Goal: Task Accomplishment & Management: Complete application form

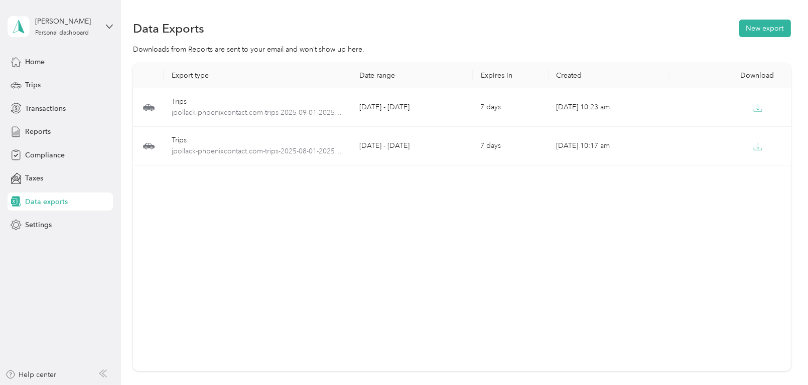
click at [338, 16] on div "Data Exports New export Downloads from Reports are sent to your email and won’t…" at bounding box center [462, 230] width 682 height 461
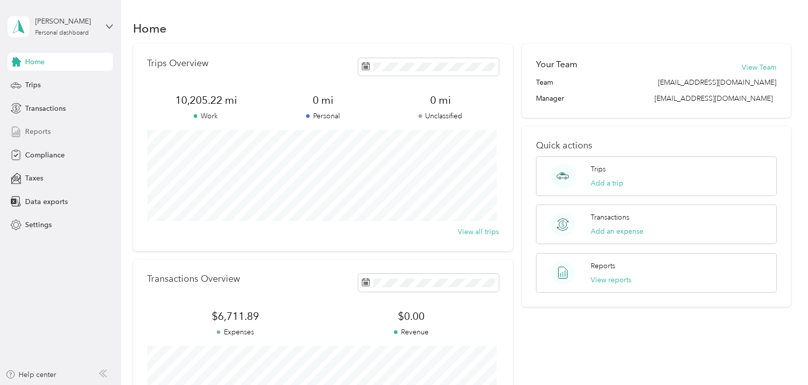
click at [36, 129] on span "Reports" at bounding box center [38, 131] width 26 height 11
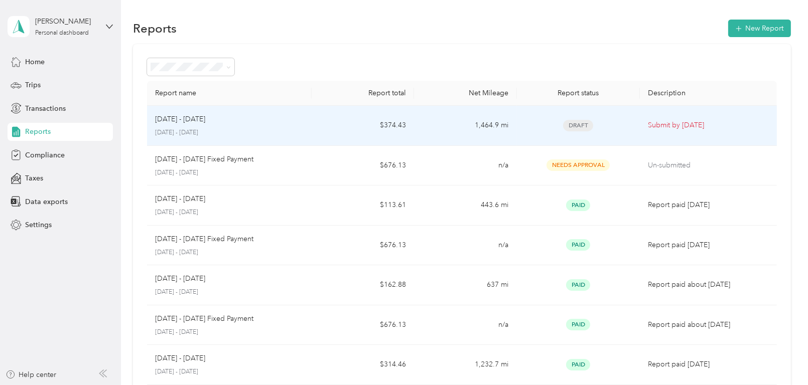
click at [671, 127] on p "Submit by Oct. 4, 2025" at bounding box center [708, 125] width 121 height 11
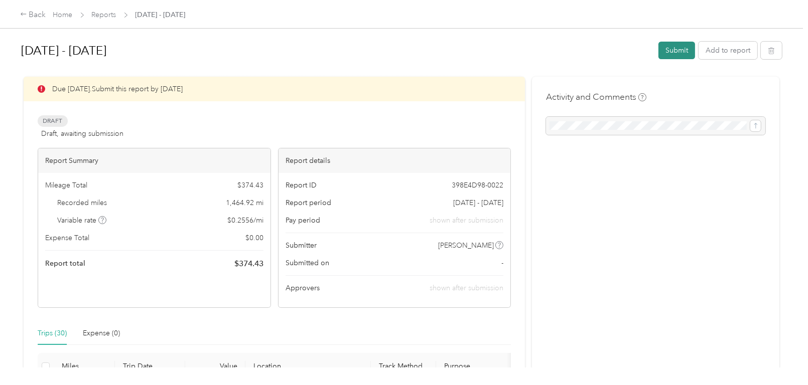
click at [677, 50] on button "Submit" at bounding box center [676, 51] width 37 height 18
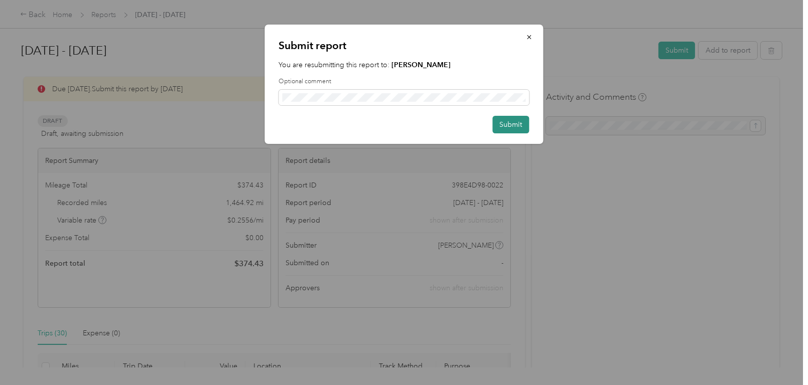
click at [509, 126] on button "Submit" at bounding box center [511, 125] width 37 height 18
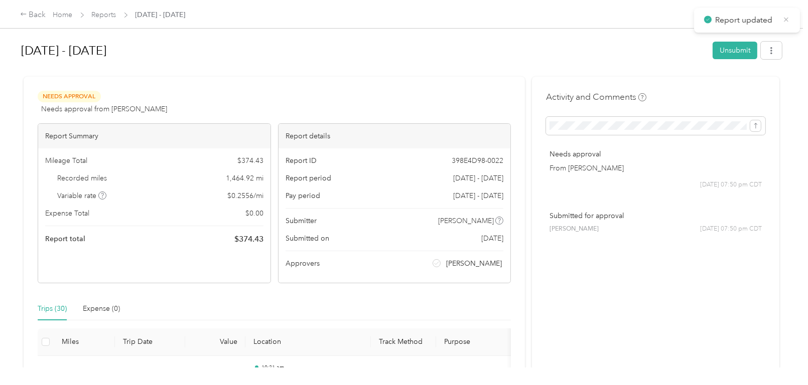
click at [786, 20] on icon at bounding box center [786, 19] width 5 height 5
